Goal: Information Seeking & Learning: Learn about a topic

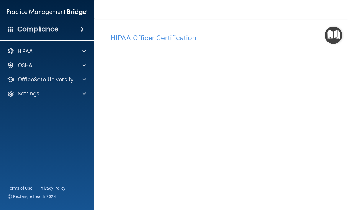
scroll to position [52, 0]
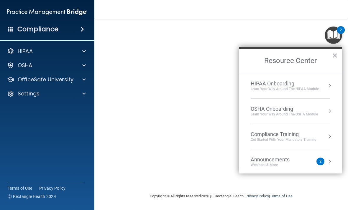
click at [335, 55] on button "×" at bounding box center [335, 55] width 6 height 9
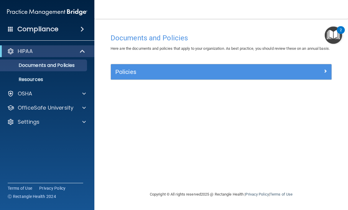
click at [39, 107] on p "OfficeSafe University" at bounding box center [46, 107] width 56 height 7
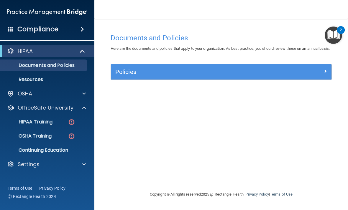
click at [41, 122] on p "HIPAA Training" at bounding box center [28, 122] width 49 height 6
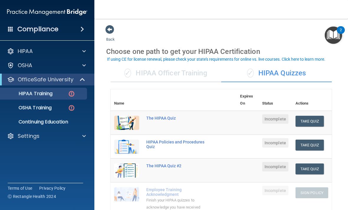
click at [195, 75] on div "✓ HIPAA Officer Training" at bounding box center [166, 74] width 111 height 18
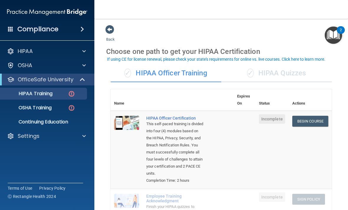
click at [315, 122] on link "Begin Course" at bounding box center [310, 121] width 36 height 11
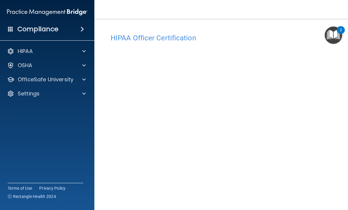
click at [299, 43] on div "HIPAA Officer Certification" at bounding box center [221, 38] width 230 height 14
click at [331, 38] on img "Open Resource Center, 2 new notifications" at bounding box center [333, 35] width 17 height 17
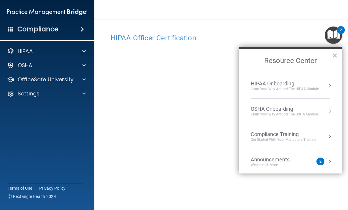
click at [331, 40] on img "Open Resource Center, 2 new notifications" at bounding box center [333, 35] width 17 height 17
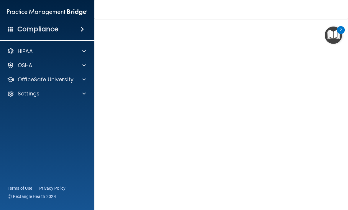
scroll to position [37, 0]
click at [346, 70] on main "HIPAA Officer Certification This course doesn’t expire until . Are you sure you…" at bounding box center [221, 114] width 254 height 191
